Goal: Task Accomplishment & Management: Complete application form

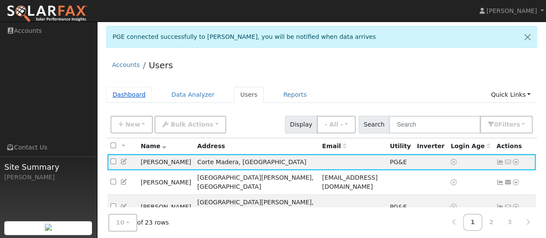
click at [127, 93] on link "Dashboard" at bounding box center [129, 95] width 46 height 16
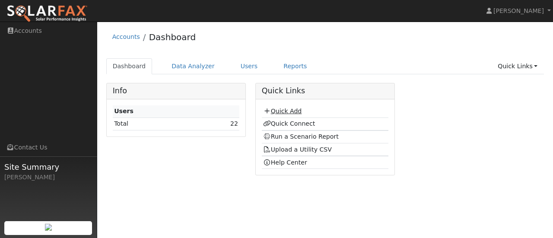
click at [277, 110] on link "Quick Add" at bounding box center [282, 111] width 38 height 7
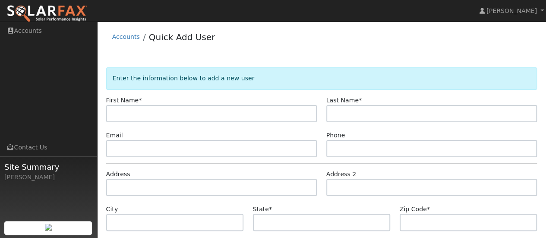
click at [131, 111] on input "text" at bounding box center [211, 113] width 211 height 17
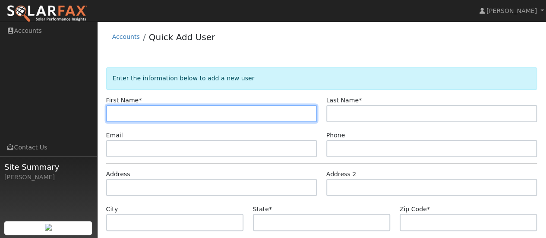
click at [124, 113] on input "text" at bounding box center [211, 113] width 211 height 17
type input "Kirsten"
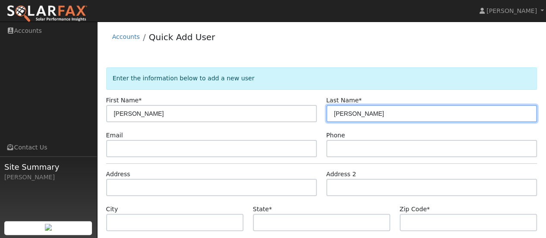
type input "Gilardi"
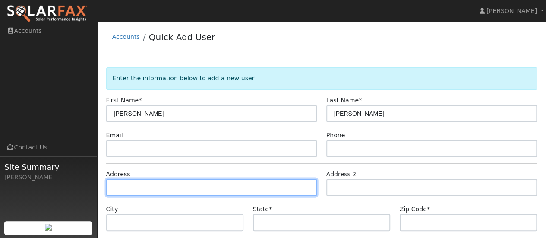
click at [126, 190] on input "text" at bounding box center [211, 187] width 211 height 17
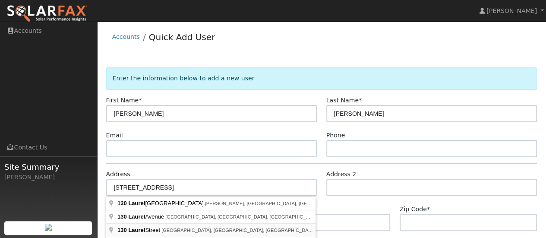
type input "130 Laurel Street"
type input "Inverness"
type input "CA"
type input "94937"
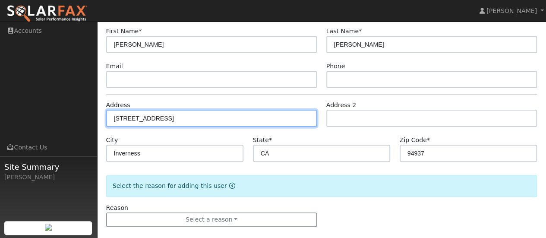
scroll to position [79, 0]
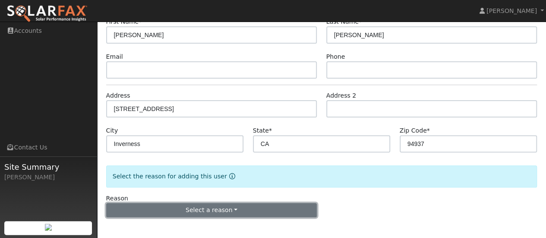
click at [168, 207] on button "Select a reason" at bounding box center [211, 210] width 211 height 15
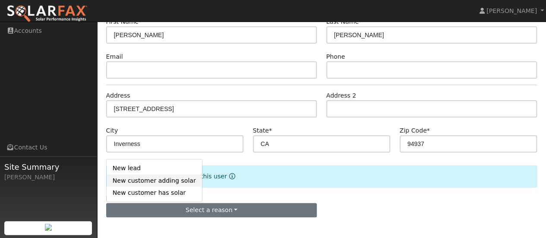
click at [169, 179] on link "New customer adding solar" at bounding box center [154, 180] width 95 height 12
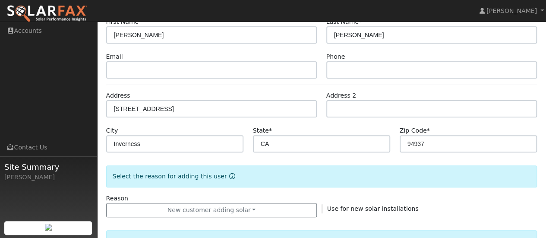
click at [363, 202] on div "Reason New customer adding solar New lead New customer adding solar New custome…" at bounding box center [321, 206] width 441 height 24
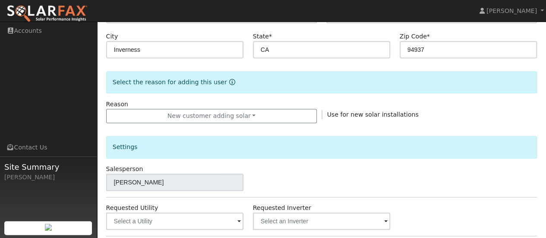
scroll to position [208, 0]
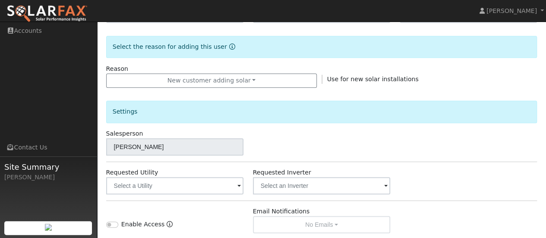
click at [218, 193] on div "Settings Salesperson Dave Macdonneil Requested Utility Requested Inverter Enabl…" at bounding box center [321, 161] width 431 height 146
click at [217, 188] on input "text" at bounding box center [175, 185] width 138 height 17
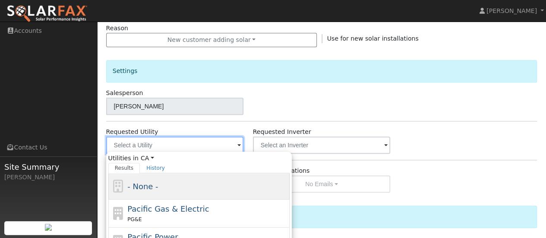
scroll to position [251, 0]
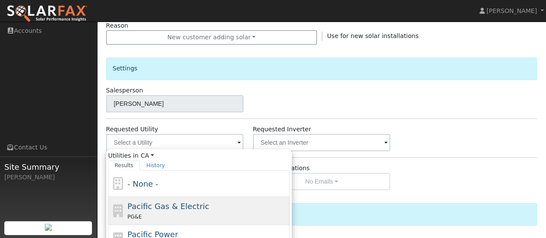
click at [168, 202] on span "Pacific Gas & Electric" at bounding box center [168, 206] width 82 height 9
type input "Pacific Gas & Electric"
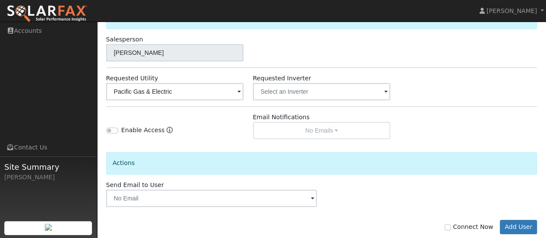
scroll to position [318, 0]
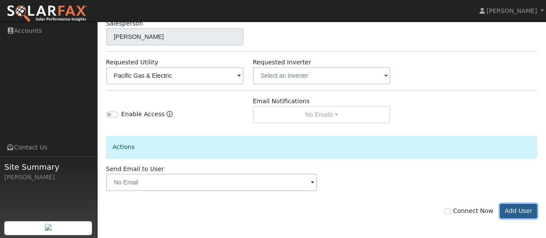
click at [519, 210] on button "Add User" at bounding box center [519, 211] width 38 height 15
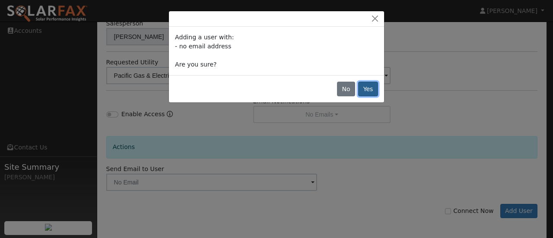
click at [368, 89] on button "Yes" at bounding box center [368, 89] width 20 height 15
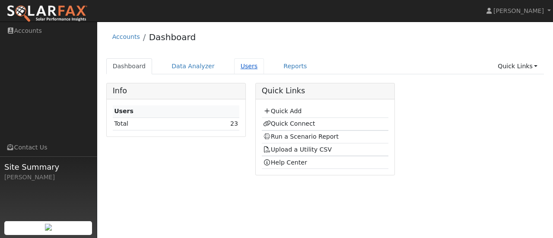
click at [238, 67] on link "Users" at bounding box center [249, 66] width 30 height 16
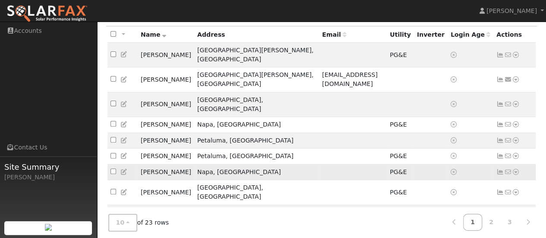
scroll to position [93, 0]
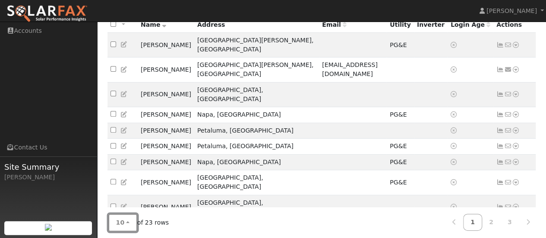
click at [123, 219] on button "10" at bounding box center [122, 223] width 29 height 18
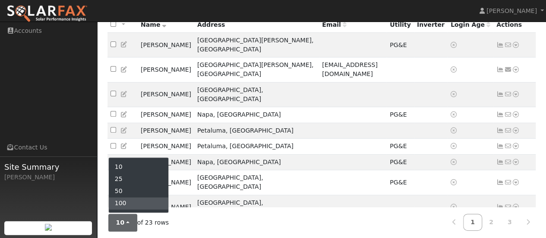
click at [121, 198] on link "100" at bounding box center [139, 203] width 60 height 12
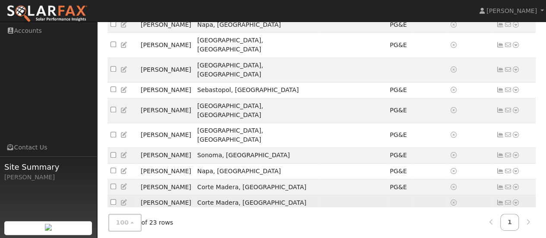
scroll to position [219, 0]
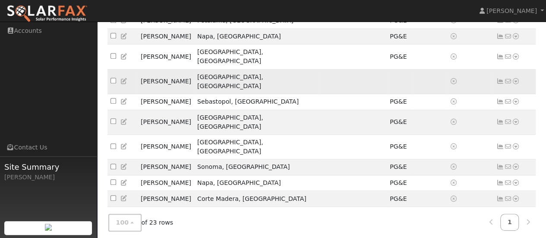
click at [515, 78] on icon at bounding box center [516, 81] width 8 height 6
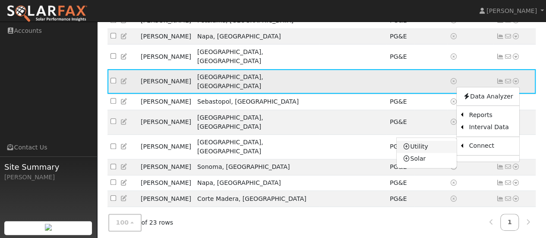
click at [418, 141] on link "Utility" at bounding box center [427, 147] width 60 height 12
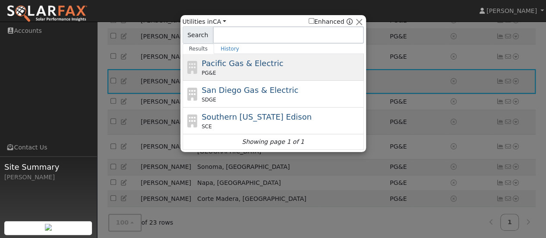
click at [209, 67] on span "Pacific Gas & Electric" at bounding box center [243, 63] width 82 height 9
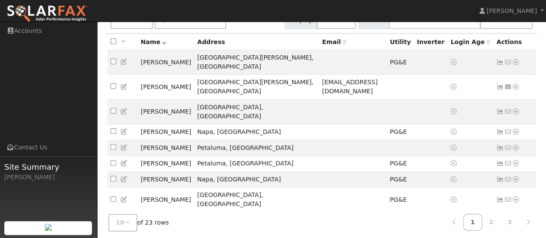
scroll to position [93, 0]
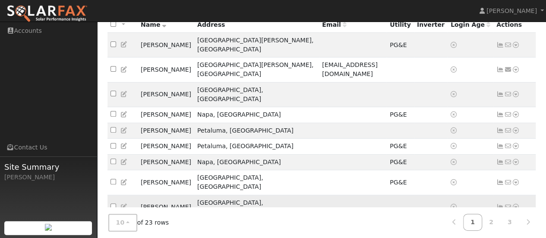
click at [516, 204] on icon at bounding box center [516, 207] width 8 height 6
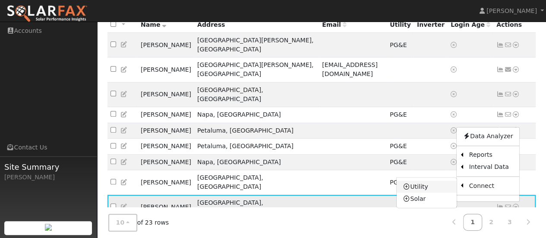
click at [414, 181] on link "Utility" at bounding box center [427, 187] width 60 height 12
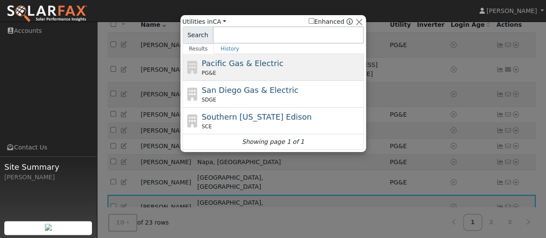
click at [215, 65] on span "Pacific Gas & Electric" at bounding box center [243, 63] width 82 height 9
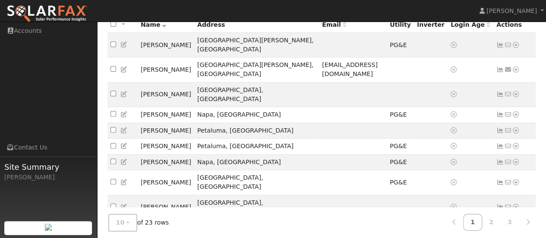
scroll to position [93, 0]
click at [516, 204] on icon at bounding box center [516, 207] width 8 height 6
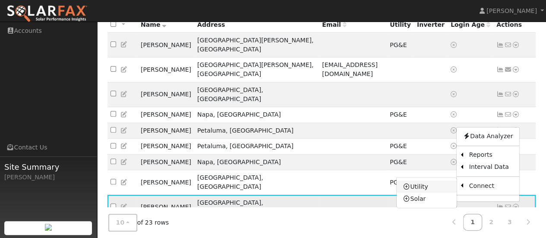
click at [411, 184] on icon at bounding box center [407, 187] width 8 height 6
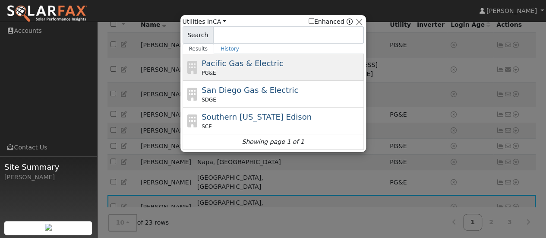
click at [210, 59] on span "Pacific Gas & Electric" at bounding box center [243, 63] width 82 height 9
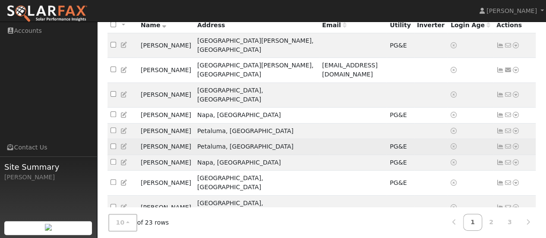
scroll to position [93, 0]
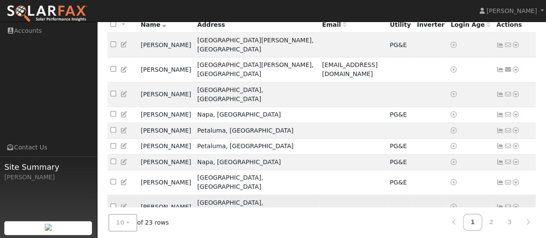
click at [517, 204] on icon at bounding box center [516, 207] width 8 height 6
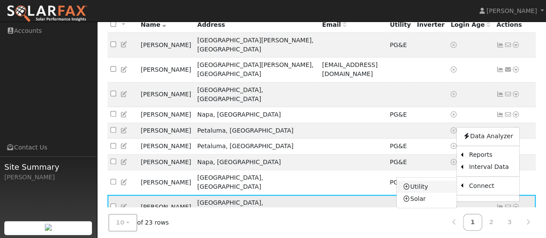
click at [415, 181] on link "Utility" at bounding box center [427, 187] width 60 height 12
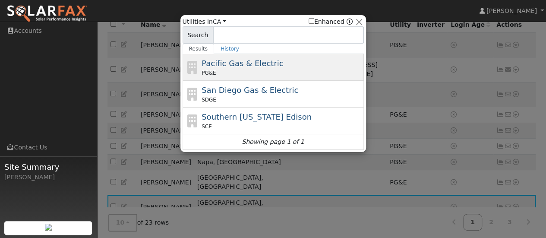
click at [213, 70] on span "PG&E" at bounding box center [209, 73] width 14 height 8
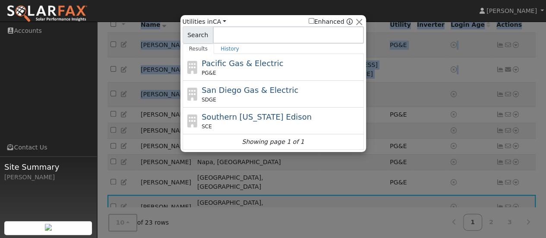
click at [213, 70] on div "All None All on page None on page Name Address Email Utility Inverter Login Age…" at bounding box center [321, 129] width 431 height 226
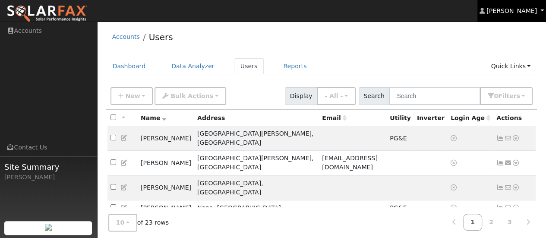
click at [534, 11] on span "[PERSON_NAME]" at bounding box center [512, 10] width 51 height 7
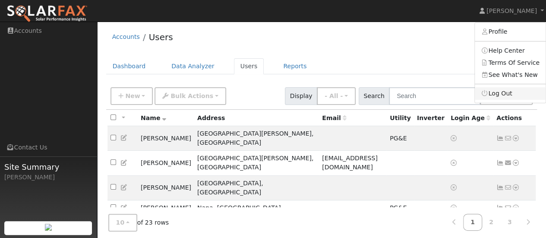
click at [499, 94] on link "Log Out" at bounding box center [510, 93] width 71 height 12
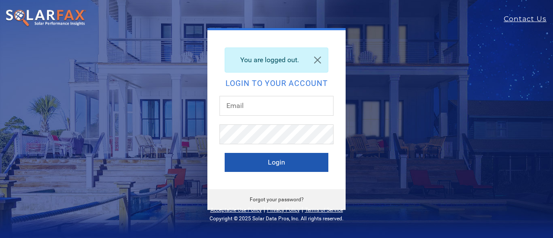
type input "[EMAIL_ADDRESS][DOMAIN_NAME]"
click at [269, 165] on button "Login" at bounding box center [277, 162] width 104 height 19
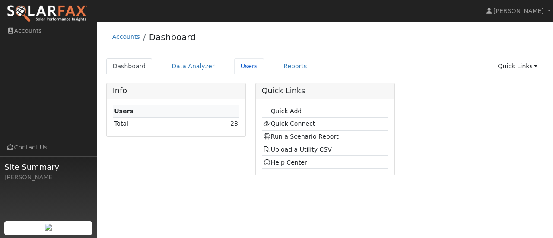
click at [240, 67] on link "Users" at bounding box center [249, 66] width 30 height 16
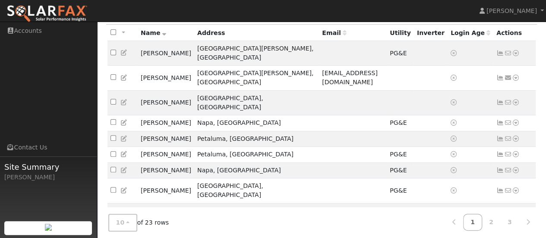
scroll to position [93, 0]
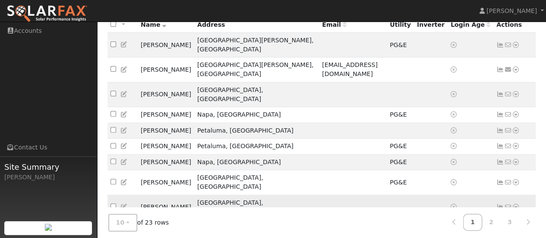
click at [516, 204] on icon at bounding box center [516, 207] width 8 height 6
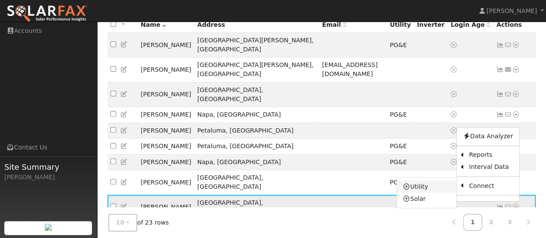
click at [418, 181] on link "Utility" at bounding box center [427, 187] width 60 height 12
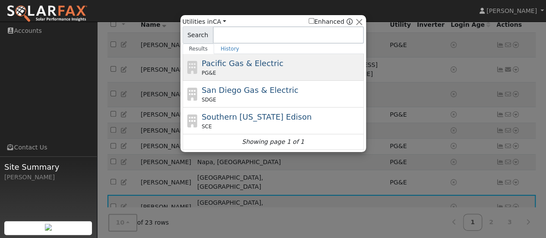
click at [225, 65] on span "Pacific Gas & Electric" at bounding box center [243, 63] width 82 height 9
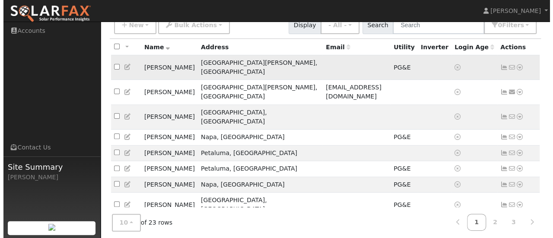
scroll to position [86, 0]
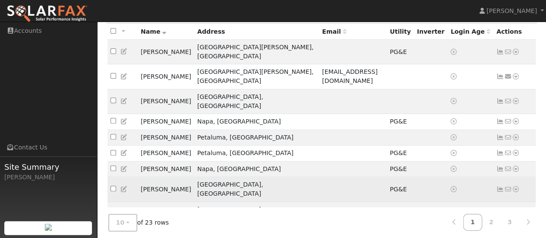
click at [514, 186] on icon at bounding box center [516, 189] width 8 height 6
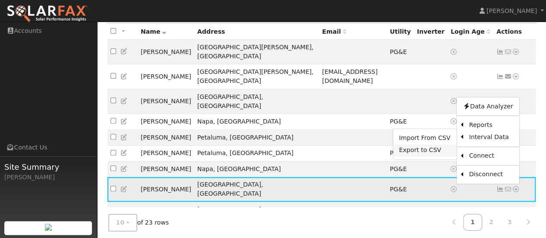
click at [429, 144] on link "Export to CSV" at bounding box center [424, 150] width 63 height 12
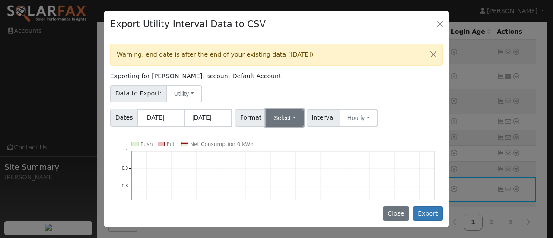
click at [290, 117] on button "Select" at bounding box center [285, 117] width 38 height 17
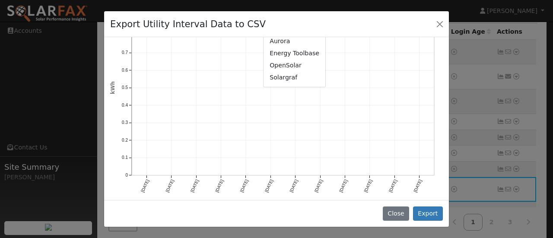
scroll to position [151, 0]
click at [279, 74] on link "Solargraf" at bounding box center [294, 77] width 62 height 12
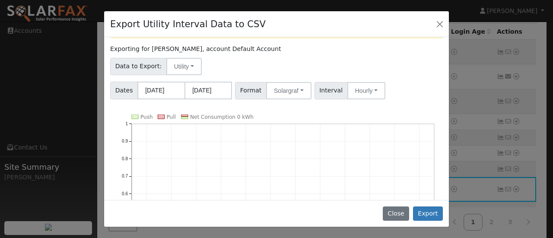
scroll to position [22, 0]
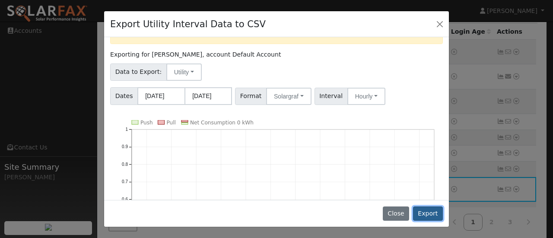
click at [431, 211] on button "Export" at bounding box center [428, 213] width 30 height 15
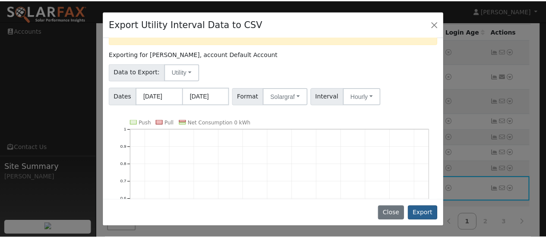
scroll to position [0, 0]
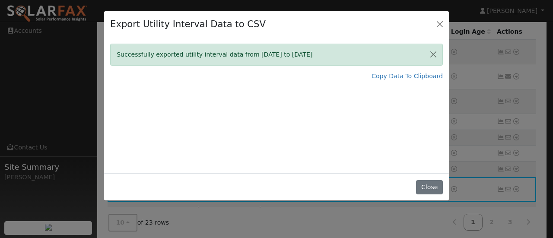
click at [546, 231] on div at bounding box center [546, 231] width 0 height 0
click at [431, 189] on button "Close" at bounding box center [429, 187] width 26 height 15
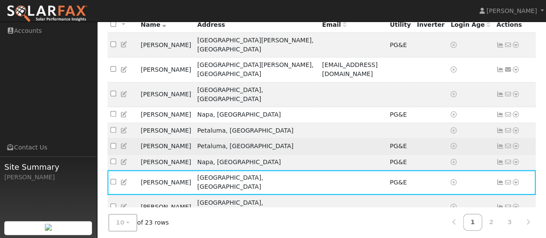
scroll to position [93, 0]
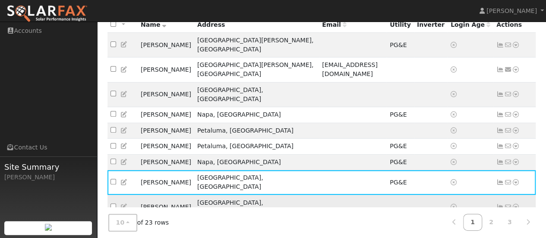
click at [517, 204] on icon at bounding box center [516, 207] width 8 height 6
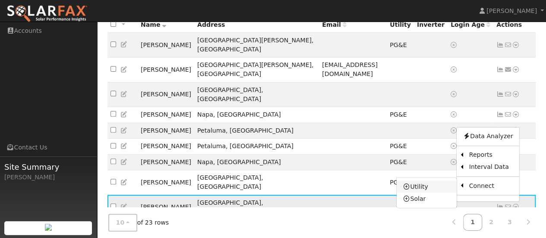
click at [411, 184] on icon at bounding box center [407, 187] width 8 height 6
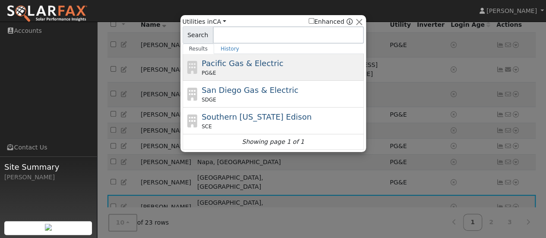
click at [216, 63] on span "Pacific Gas & Electric" at bounding box center [243, 63] width 82 height 9
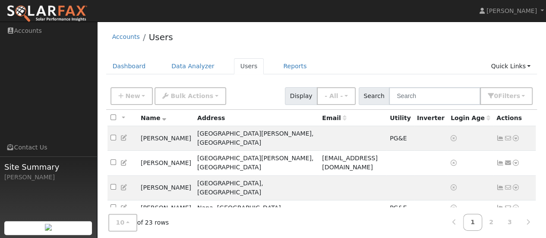
drag, startPoint x: 448, startPoint y: 0, endPoint x: 297, endPoint y: 48, distance: 158.6
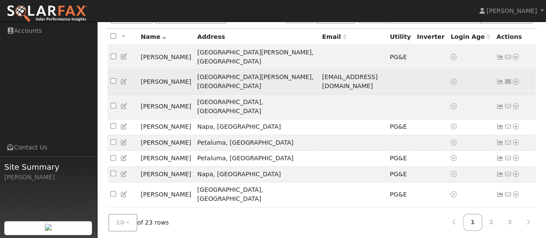
scroll to position [93, 0]
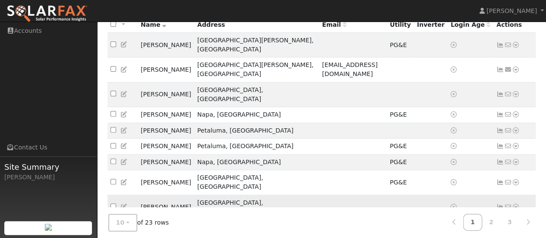
click at [519, 204] on icon at bounding box center [516, 207] width 8 height 6
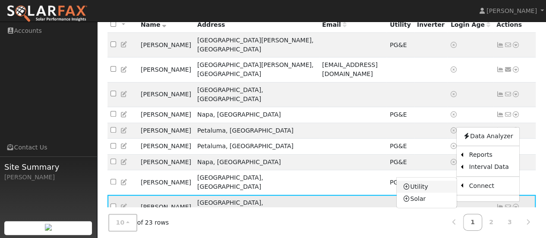
click at [415, 181] on link "Utility" at bounding box center [427, 187] width 60 height 12
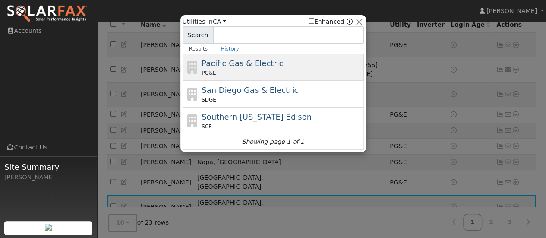
click at [250, 69] on div "PG&E" at bounding box center [282, 73] width 160 height 8
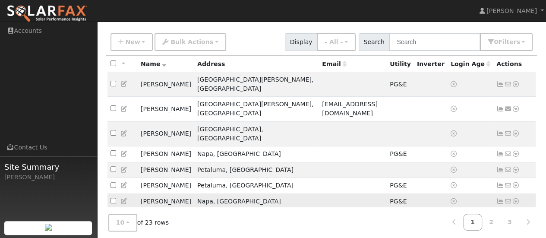
scroll to position [50, 0]
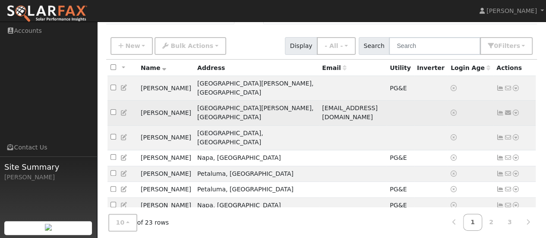
click at [111, 109] on input "checkbox" at bounding box center [114, 112] width 6 height 6
checkbox input "true"
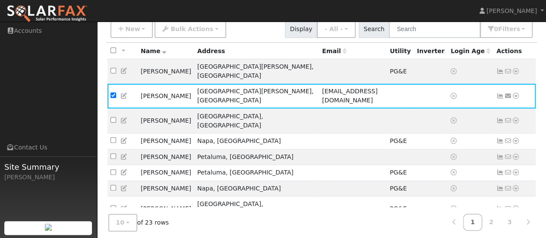
scroll to position [93, 0]
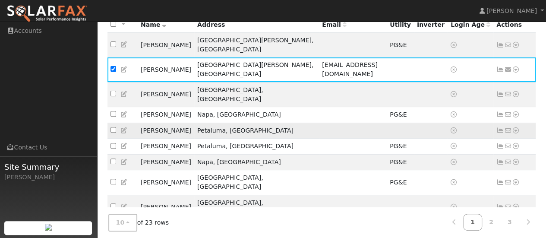
click at [517, 127] on icon at bounding box center [516, 130] width 8 height 6
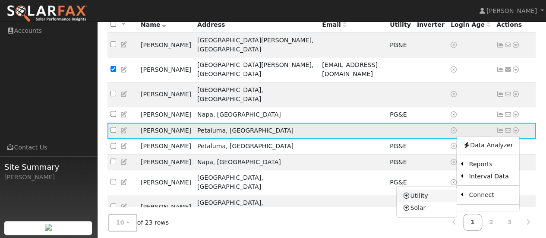
click at [421, 190] on link "Utility" at bounding box center [427, 196] width 60 height 12
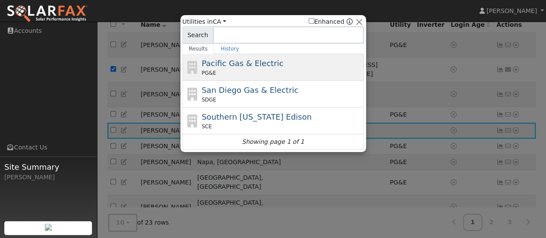
click at [218, 61] on span "Pacific Gas & Electric" at bounding box center [243, 63] width 82 height 9
